Goal: Task Accomplishment & Management: Complete application form

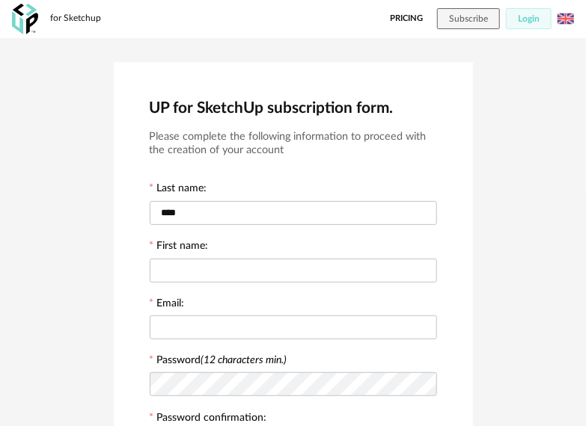
type input "****"
click at [349, 269] on input "text" at bounding box center [293, 271] width 287 height 24
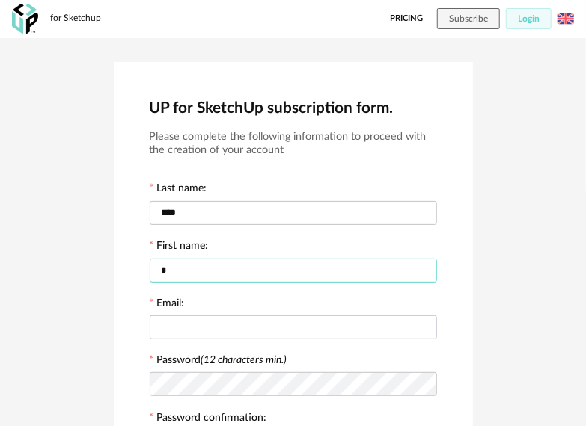
type input "*"
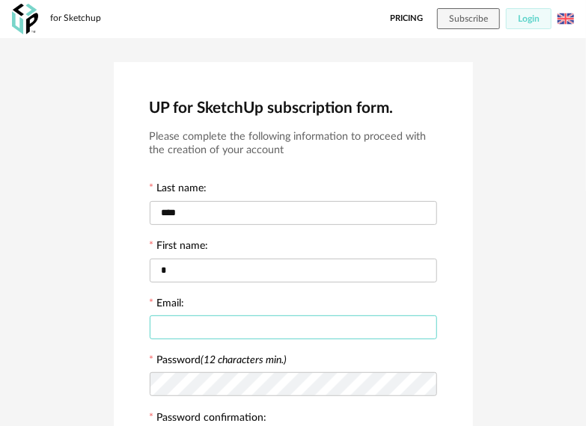
click at [308, 320] on input "text" at bounding box center [293, 328] width 287 height 24
type input "**********"
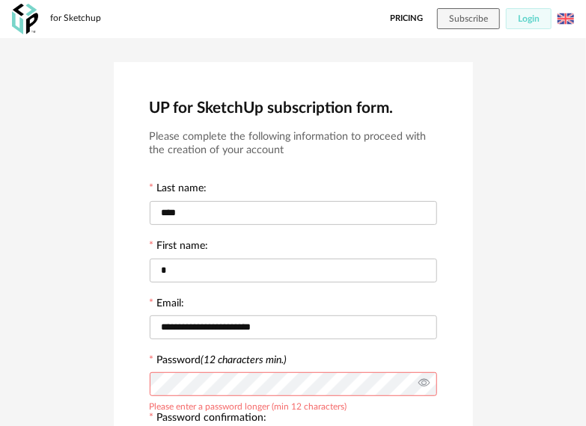
click at [420, 386] on icon at bounding box center [423, 384] width 19 height 30
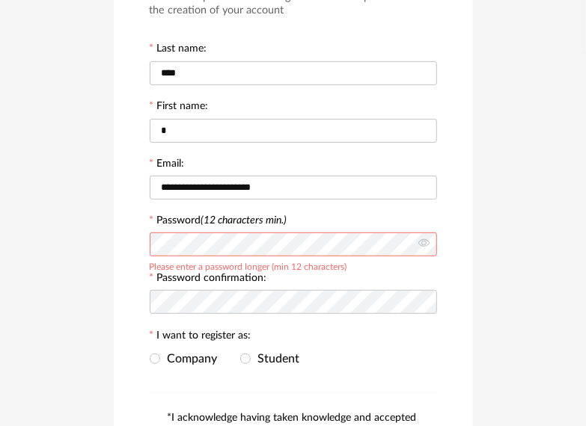
scroll to position [150, 0]
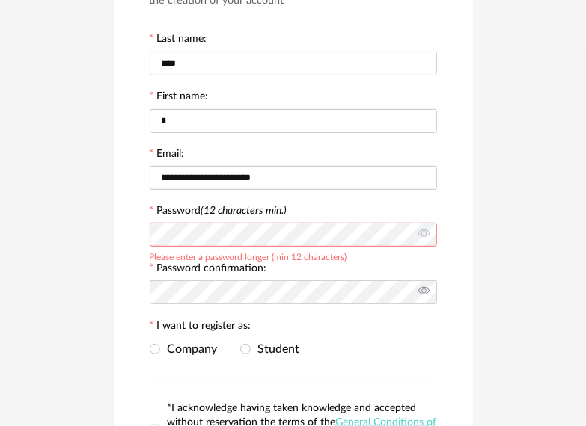
click at [422, 295] on icon at bounding box center [423, 292] width 19 height 30
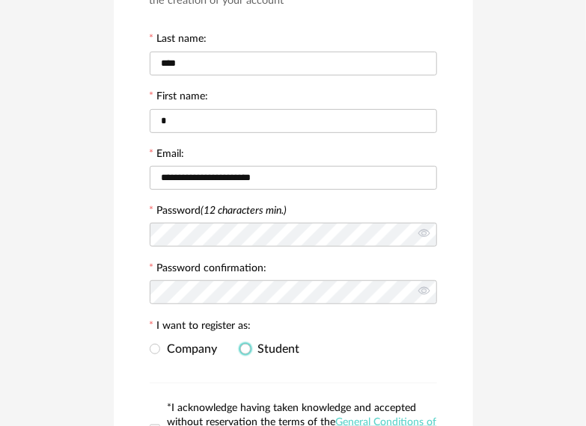
click at [274, 347] on span "Student" at bounding box center [275, 349] width 49 height 12
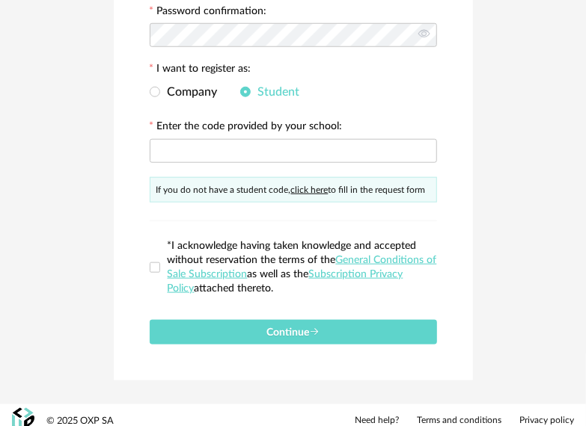
scroll to position [420, 0]
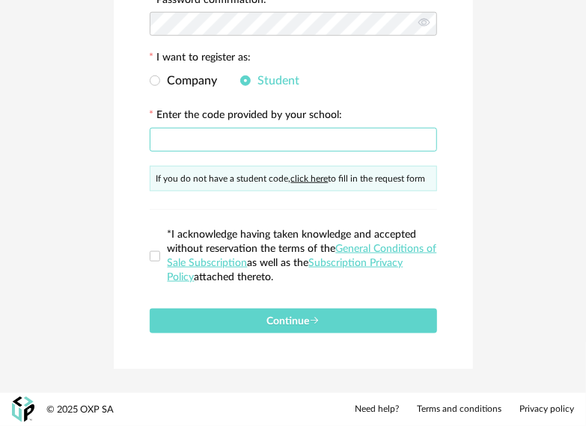
click at [282, 141] on input "text" at bounding box center [293, 140] width 287 height 24
click at [156, 257] on span at bounding box center [155, 256] width 10 height 10
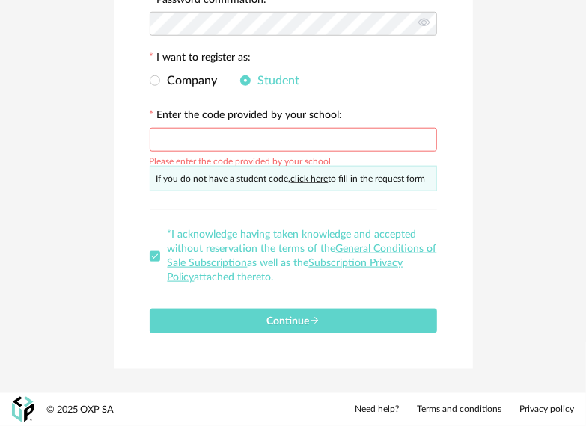
click at [316, 179] on link "click here" at bounding box center [309, 178] width 37 height 9
click at [323, 141] on input "text" at bounding box center [293, 140] width 287 height 24
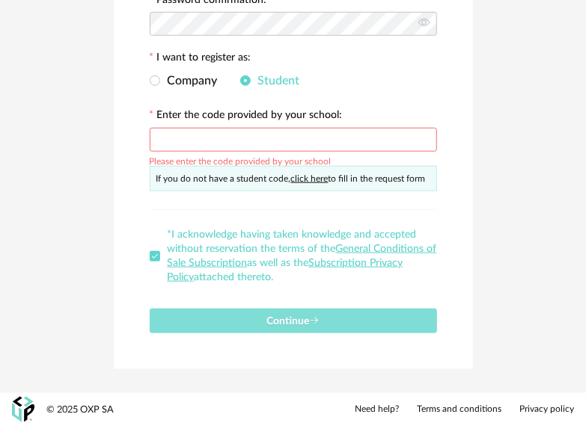
click at [250, 314] on button "Continue" at bounding box center [293, 321] width 287 height 25
